Goal: Task Accomplishment & Management: Use online tool/utility

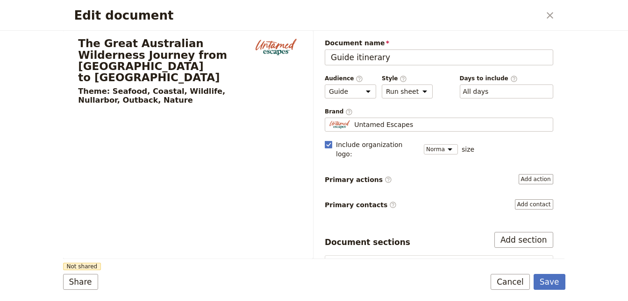
select select "STAFF"
select select "RUN_SHEET"
select select "DEFAULT"
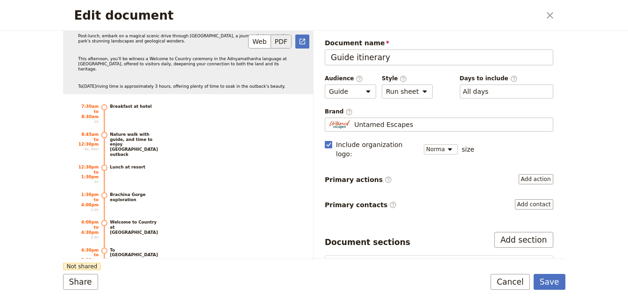
scroll to position [2427, 0]
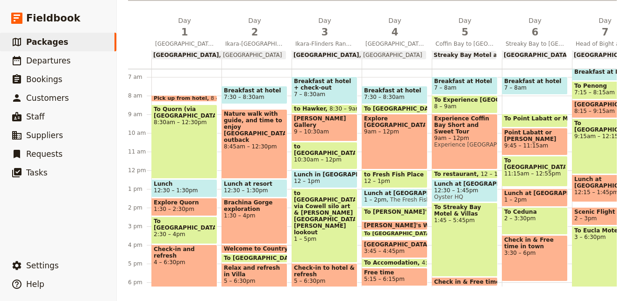
scroll to position [231, 0]
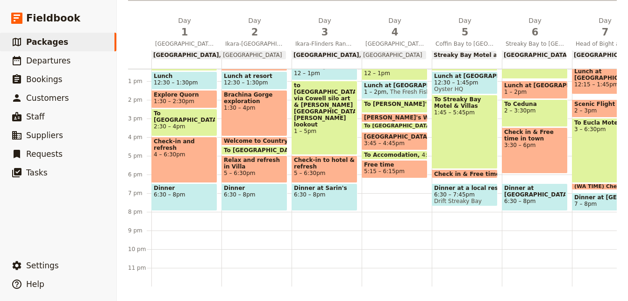
click at [193, 167] on div "Check-in and refresh 4 – 6:30pm" at bounding box center [184, 160] width 66 height 46
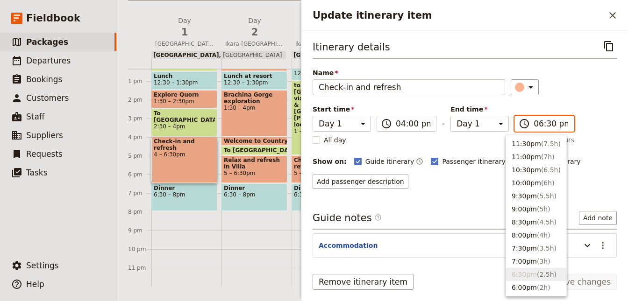
click at [533, 120] on input "06:30 pm" at bounding box center [550, 123] width 35 height 11
click at [522, 283] on button "6:00pm ( 2h )" at bounding box center [536, 287] width 60 height 13
type input "06:00 pm"
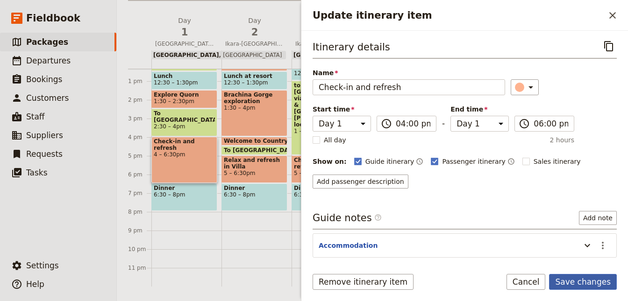
click at [574, 278] on button "Save changes" at bounding box center [583, 282] width 68 height 16
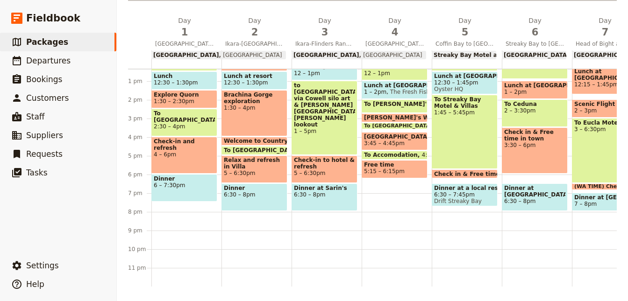
click at [263, 167] on span "Relax and refresh in Villa" at bounding box center [254, 163] width 61 height 13
select select "2"
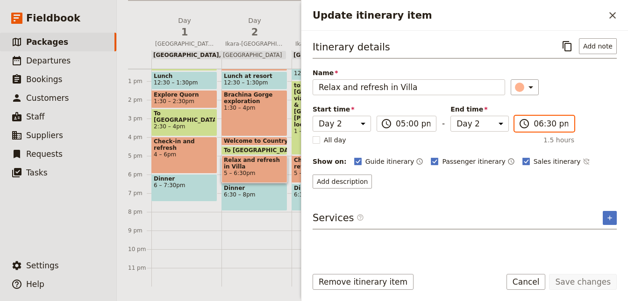
click at [542, 125] on input "06:30 pm" at bounding box center [550, 123] width 35 height 11
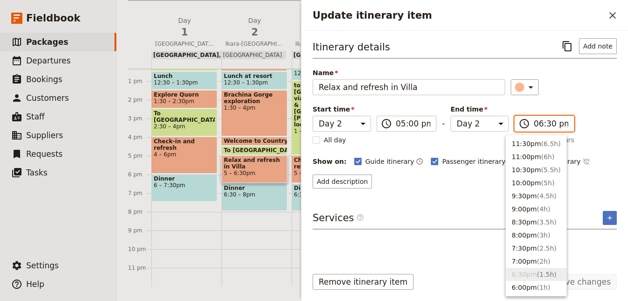
click at [541, 125] on input "06:30 pm" at bounding box center [550, 123] width 35 height 11
click at [540, 121] on input "06:30 pm" at bounding box center [550, 123] width 35 height 11
click at [521, 285] on li "6:00pm ( 1h )" at bounding box center [536, 287] width 60 height 13
click at [519, 290] on li "6:00pm ( 1h )" at bounding box center [536, 287] width 60 height 13
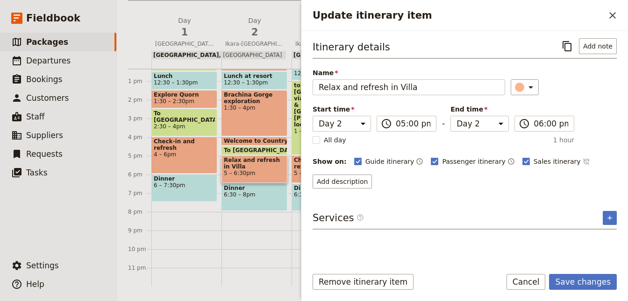
click at [575, 133] on div "Itinerary details ​ Add note Name Relax and refresh in Villa ​ Start time Day 1…" at bounding box center [464, 113] width 304 height 150
click at [544, 120] on input "06:00 pm" at bounding box center [550, 123] width 35 height 11
click at [543, 126] on input "06:00 pm" at bounding box center [550, 123] width 35 height 11
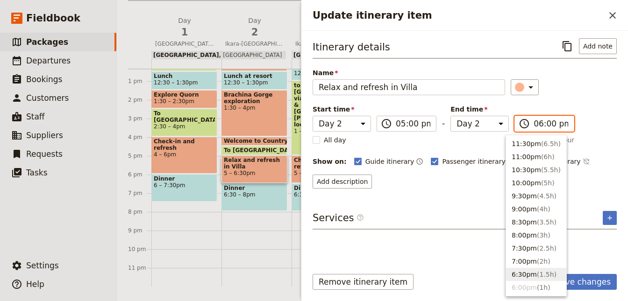
click at [520, 271] on button "6:30pm ( 1.5h )" at bounding box center [536, 274] width 60 height 13
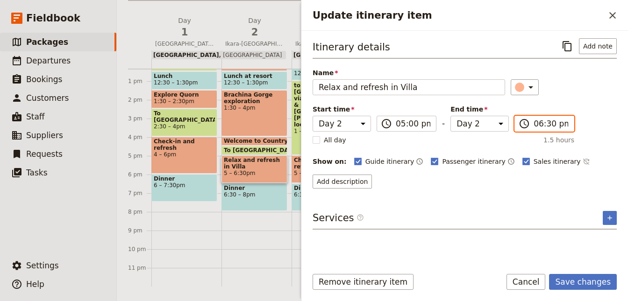
click at [537, 126] on input "06:30 pm" at bounding box center [550, 123] width 35 height 11
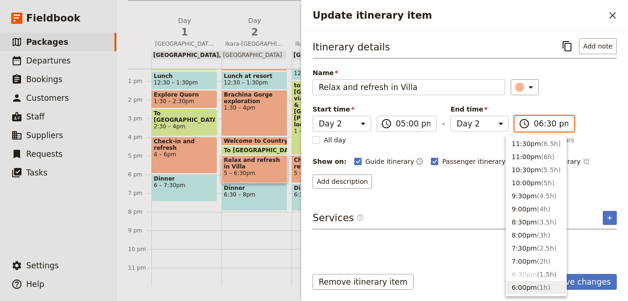
click at [522, 284] on button "6:00pm ( 1h )" at bounding box center [536, 287] width 60 height 13
type input "06:00 pm"
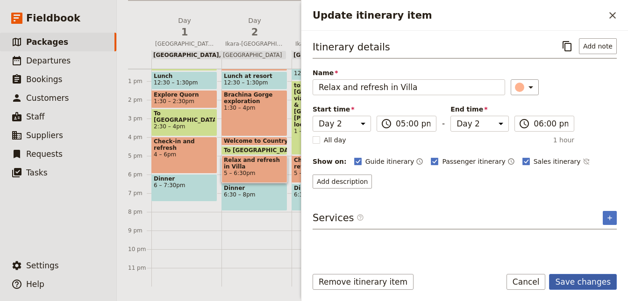
click at [580, 283] on button "Save changes" at bounding box center [583, 282] width 68 height 16
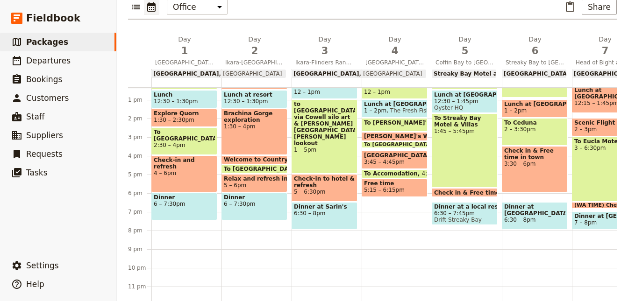
click at [252, 231] on div "Breakfast at hotel 7:30 – 8:30am Nature walk with guide, and time to enjoy Rawn…" at bounding box center [256, 81] width 70 height 448
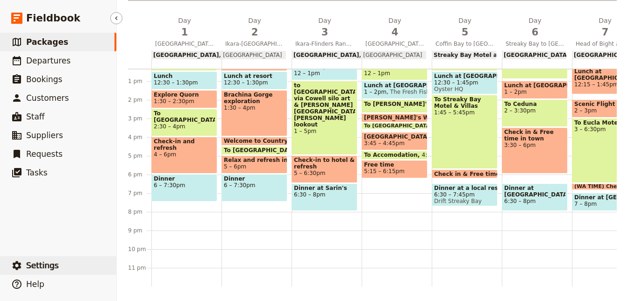
click at [85, 262] on button "​ Settings" at bounding box center [58, 265] width 116 height 19
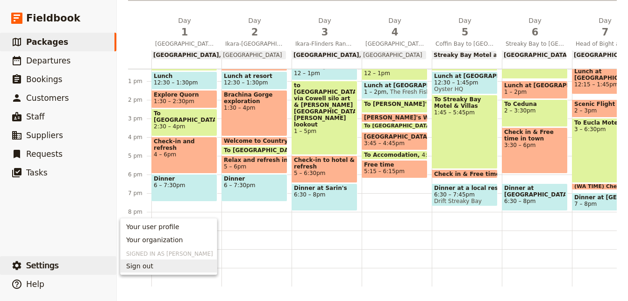
click at [242, 231] on div "Breakfast at hotel 7:30 – 8:30am Nature walk with guide, and time to enjoy Rawn…" at bounding box center [256, 62] width 70 height 448
select select "2"
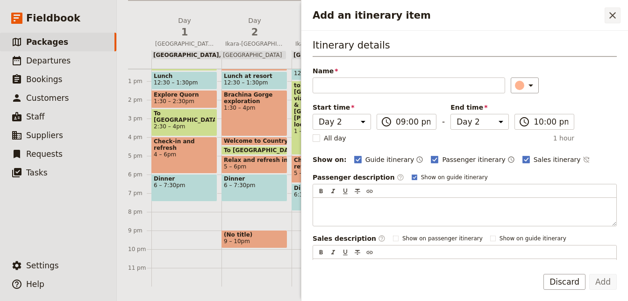
click at [615, 9] on button "​" at bounding box center [612, 15] width 16 height 16
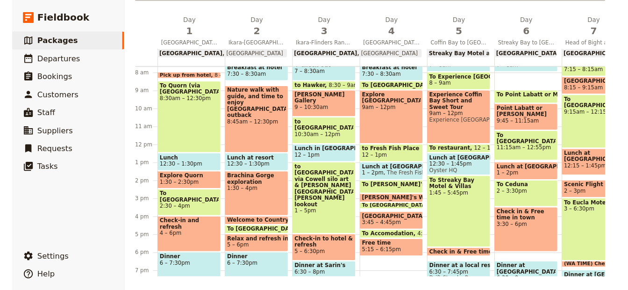
scroll to position [147, 0]
